Goal: Task Accomplishment & Management: Use online tool/utility

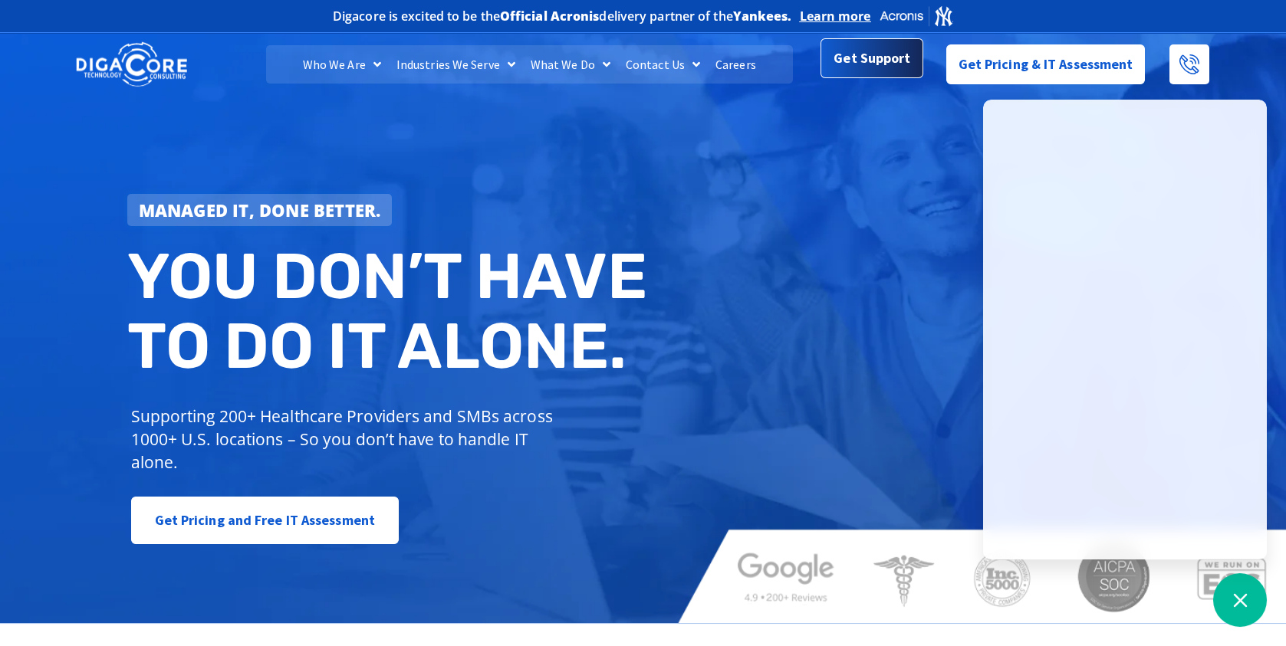
click at [884, 56] on span "Get Support" at bounding box center [871, 58] width 77 height 31
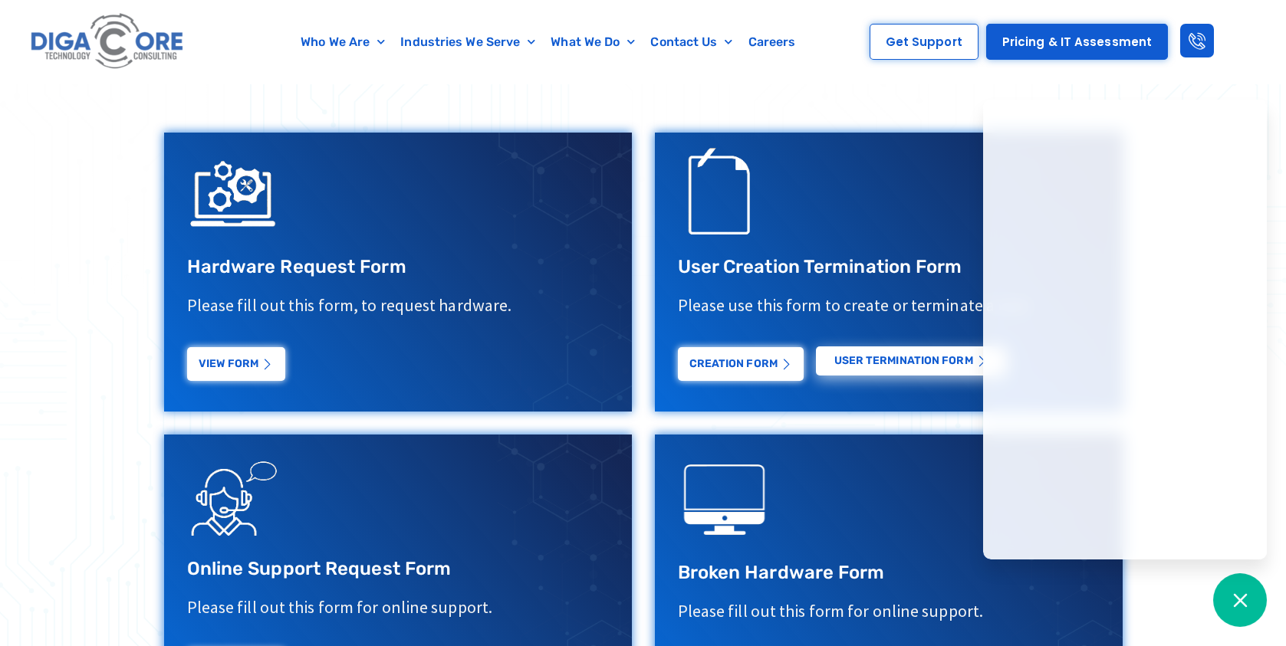
scroll to position [537, 0]
click at [238, 355] on link "View Form" at bounding box center [236, 358] width 98 height 34
